Goal: Task Accomplishment & Management: Use online tool/utility

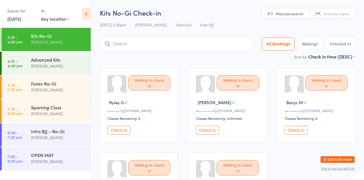
click at [142, 51] on input "search" at bounding box center [176, 44] width 153 height 13
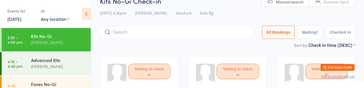
scroll to position [42, 0]
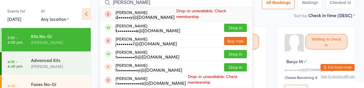
type input "[PERSON_NAME]"
click at [157, 19] on div "d••••••y@[DOMAIN_NAME]" at bounding box center [144, 16] width 59 height 5
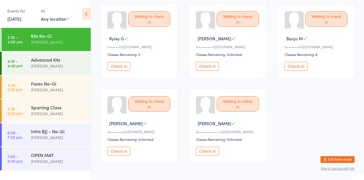
scroll to position [0, 0]
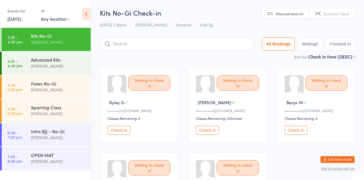
click at [130, 135] on button "Check in" at bounding box center [118, 130] width 23 height 9
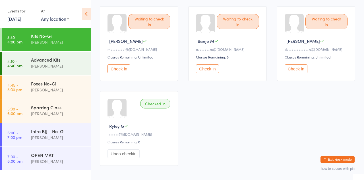
scroll to position [61, 0]
click at [205, 73] on button "Check in" at bounding box center [207, 69] width 23 height 9
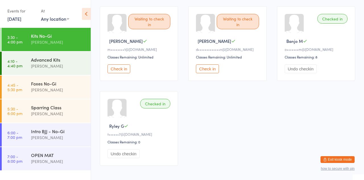
click at [42, 39] on div "Kits No-Gi" at bounding box center [58, 36] width 55 height 6
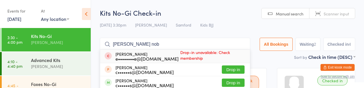
type input "[PERSON_NAME] nob"
click at [139, 74] on div "c••••••s@[DOMAIN_NAME]" at bounding box center [144, 71] width 58 height 5
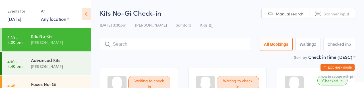
click at [132, 49] on input "search" at bounding box center [175, 44] width 150 height 13
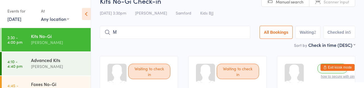
scroll to position [19, 0]
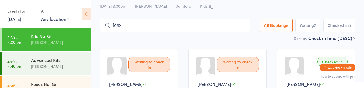
type input "Max"
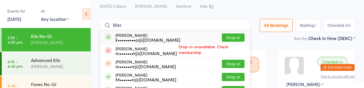
click at [222, 41] on button "Drop in" at bounding box center [233, 37] width 23 height 8
